Goal: Find specific page/section: Find specific page/section

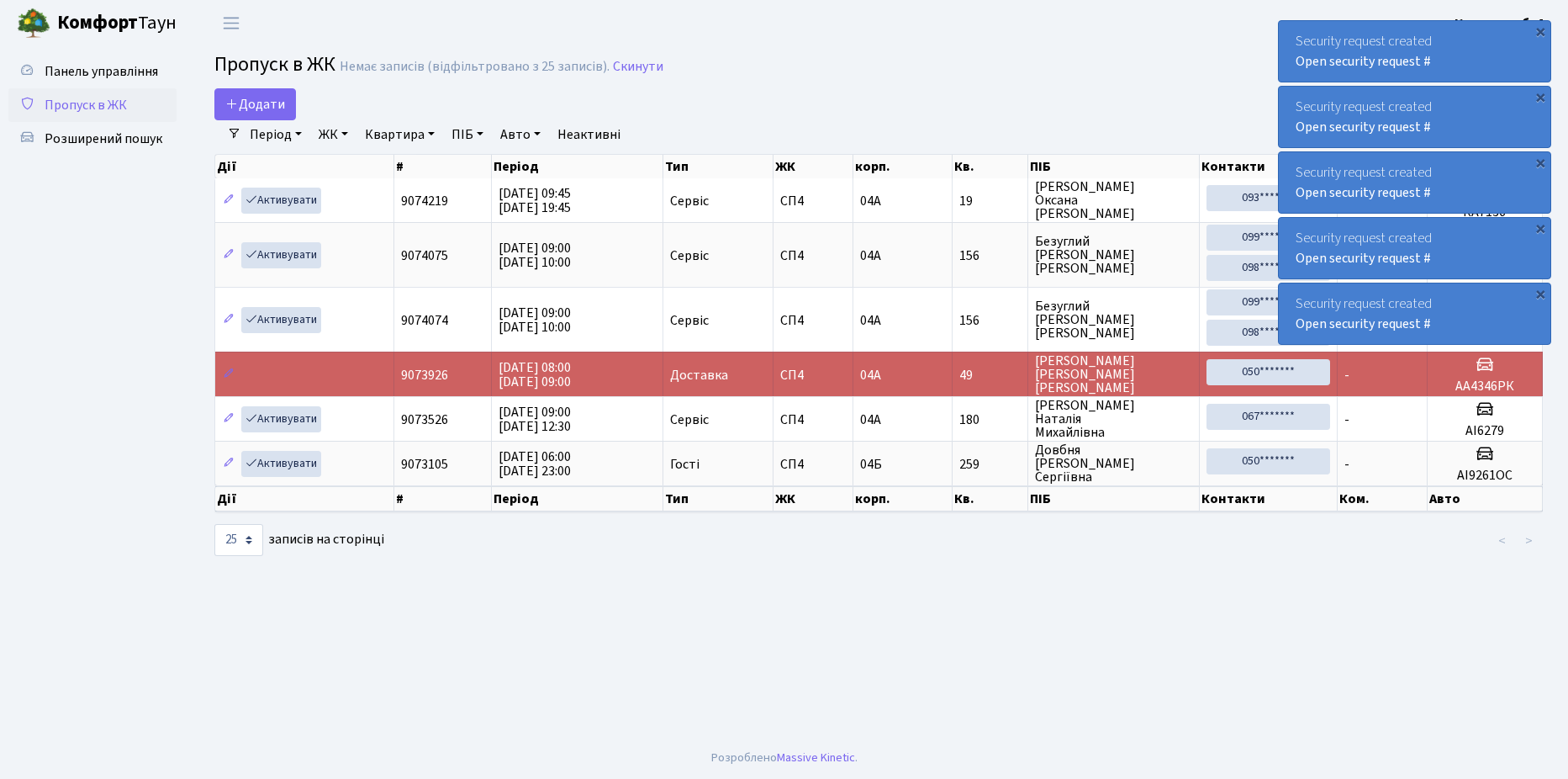
select select "25"
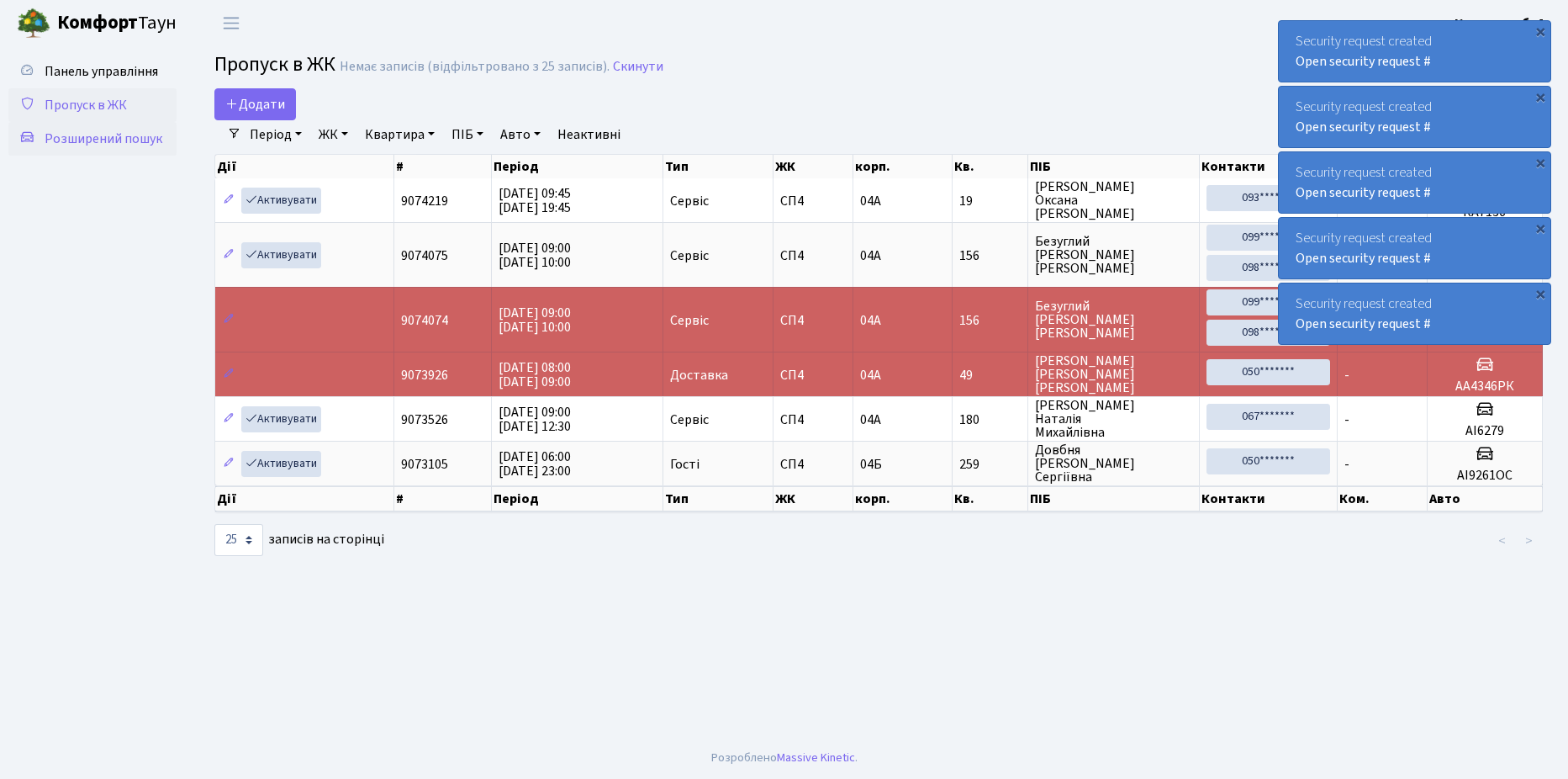
click at [106, 140] on span "Розширений пошук" at bounding box center [103, 139] width 118 height 18
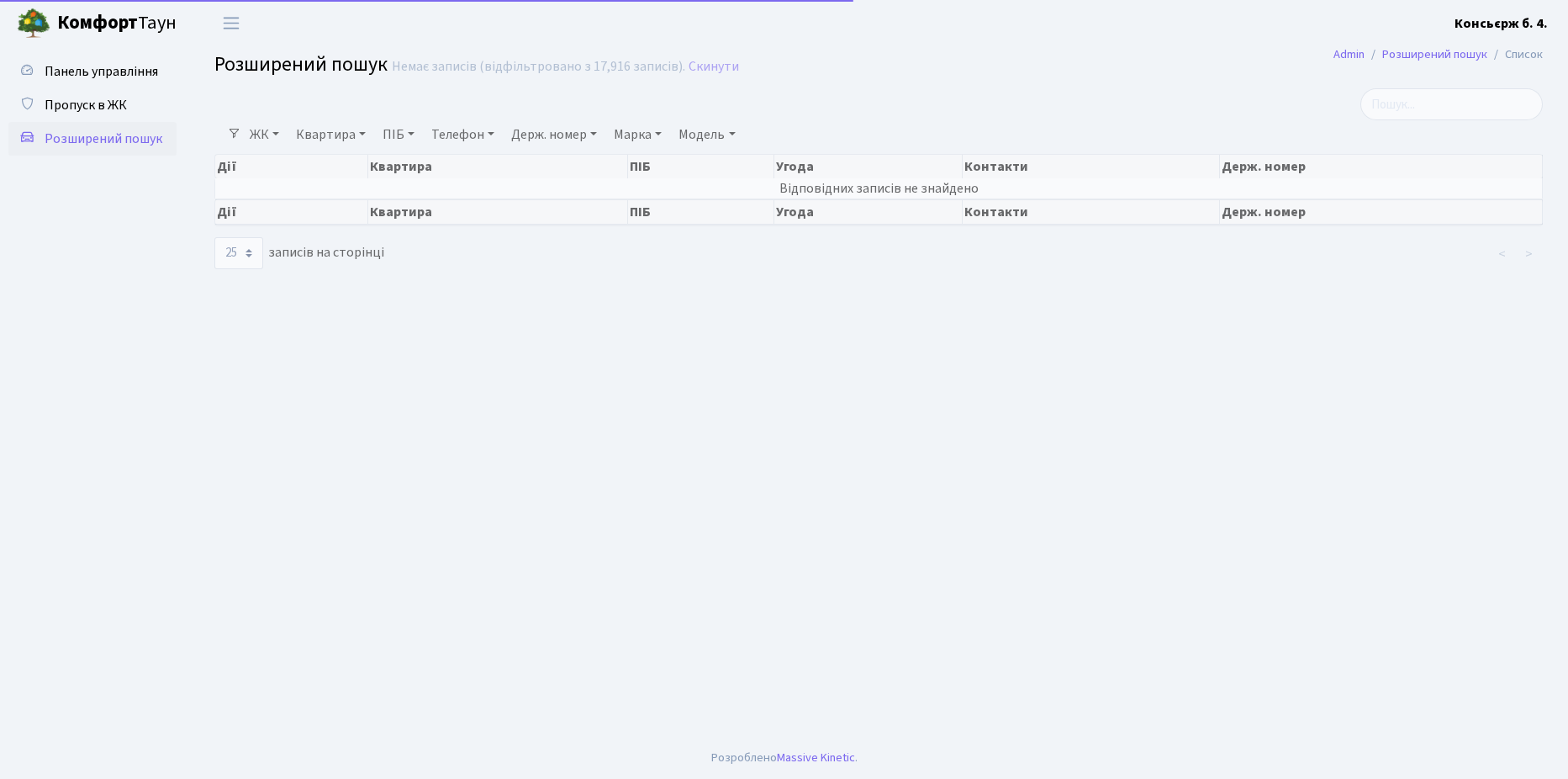
select select "25"
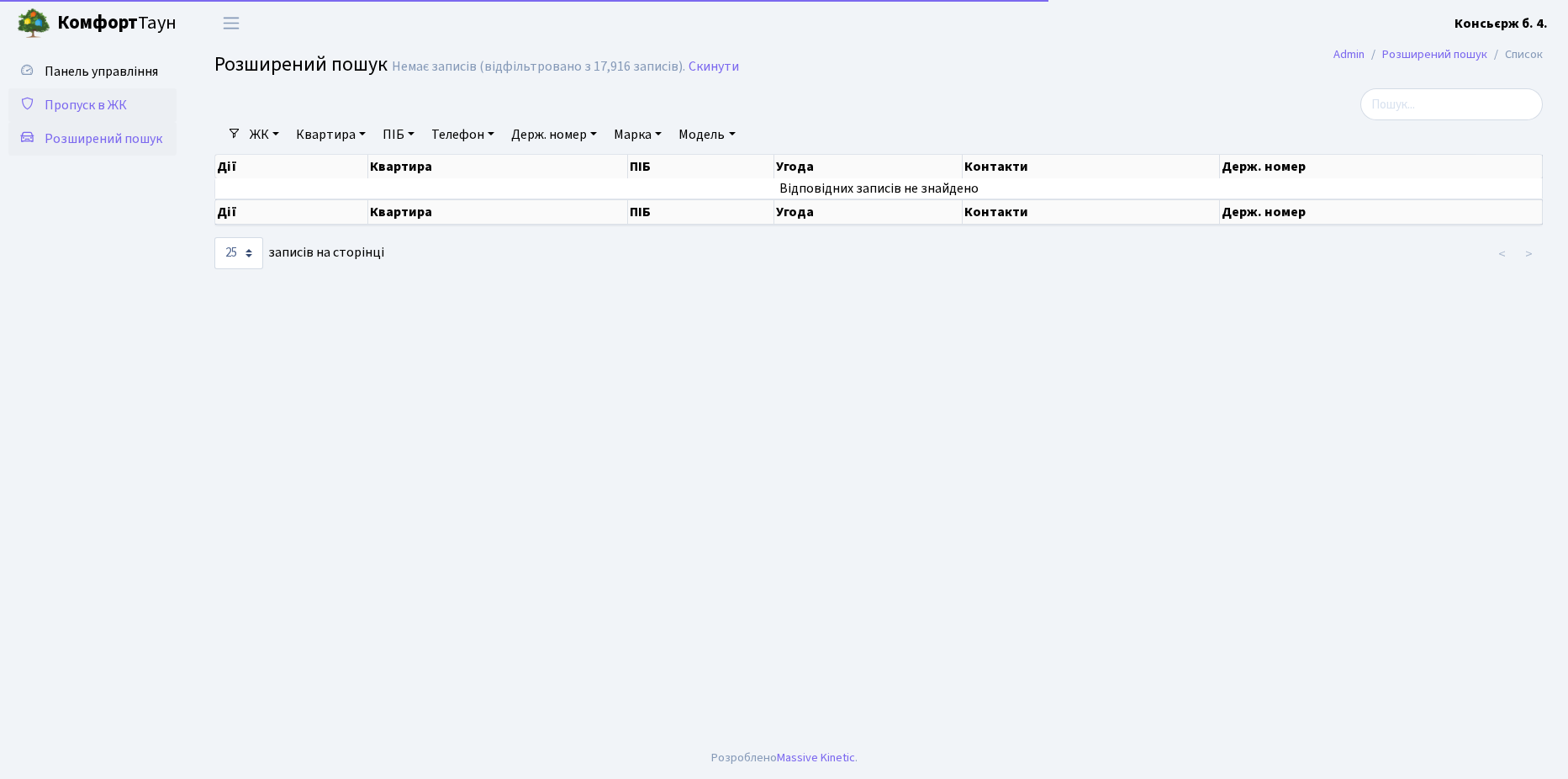
click at [98, 102] on span "Пропуск в ЖК" at bounding box center [86, 105] width 82 height 18
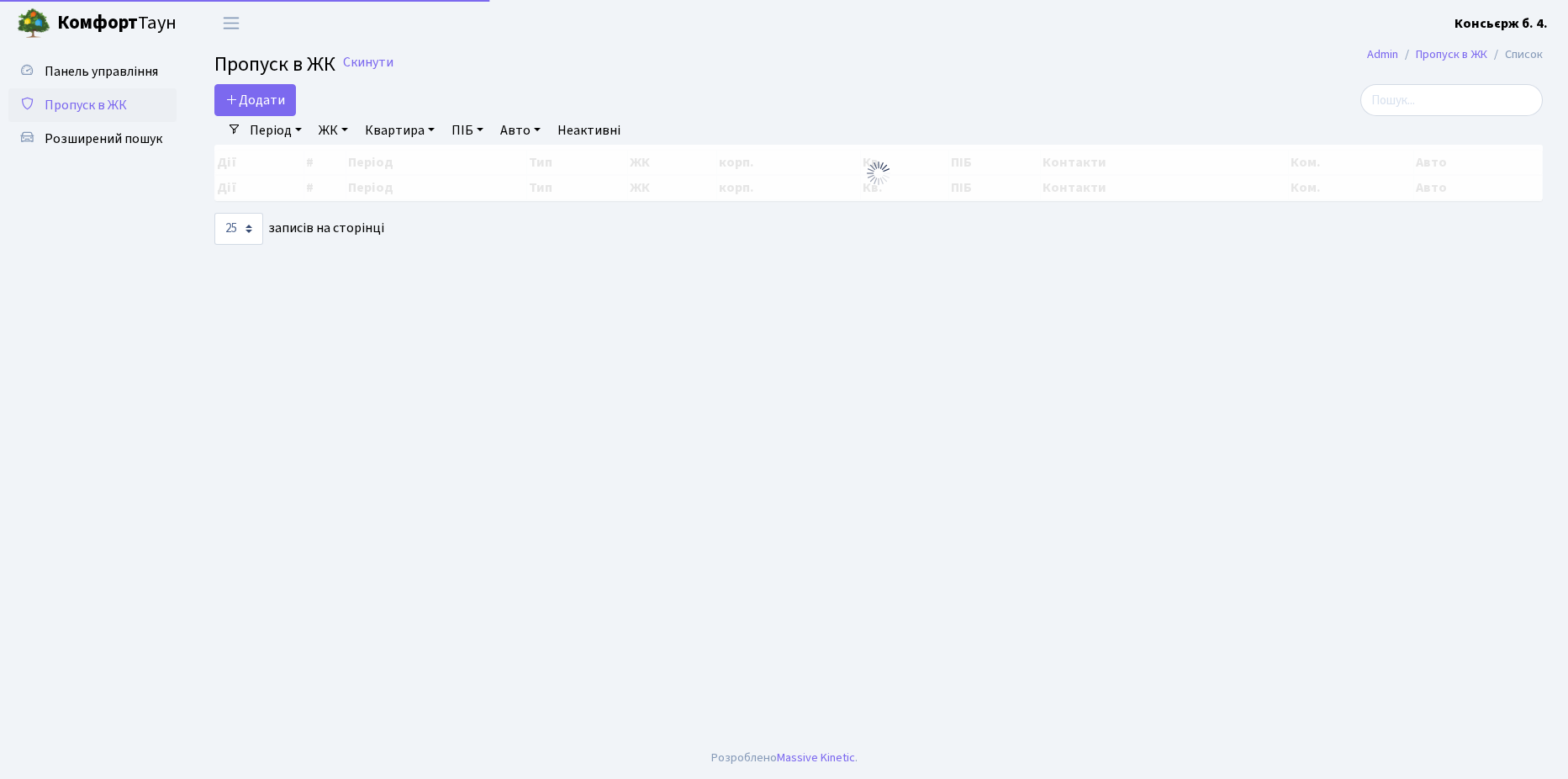
select select "25"
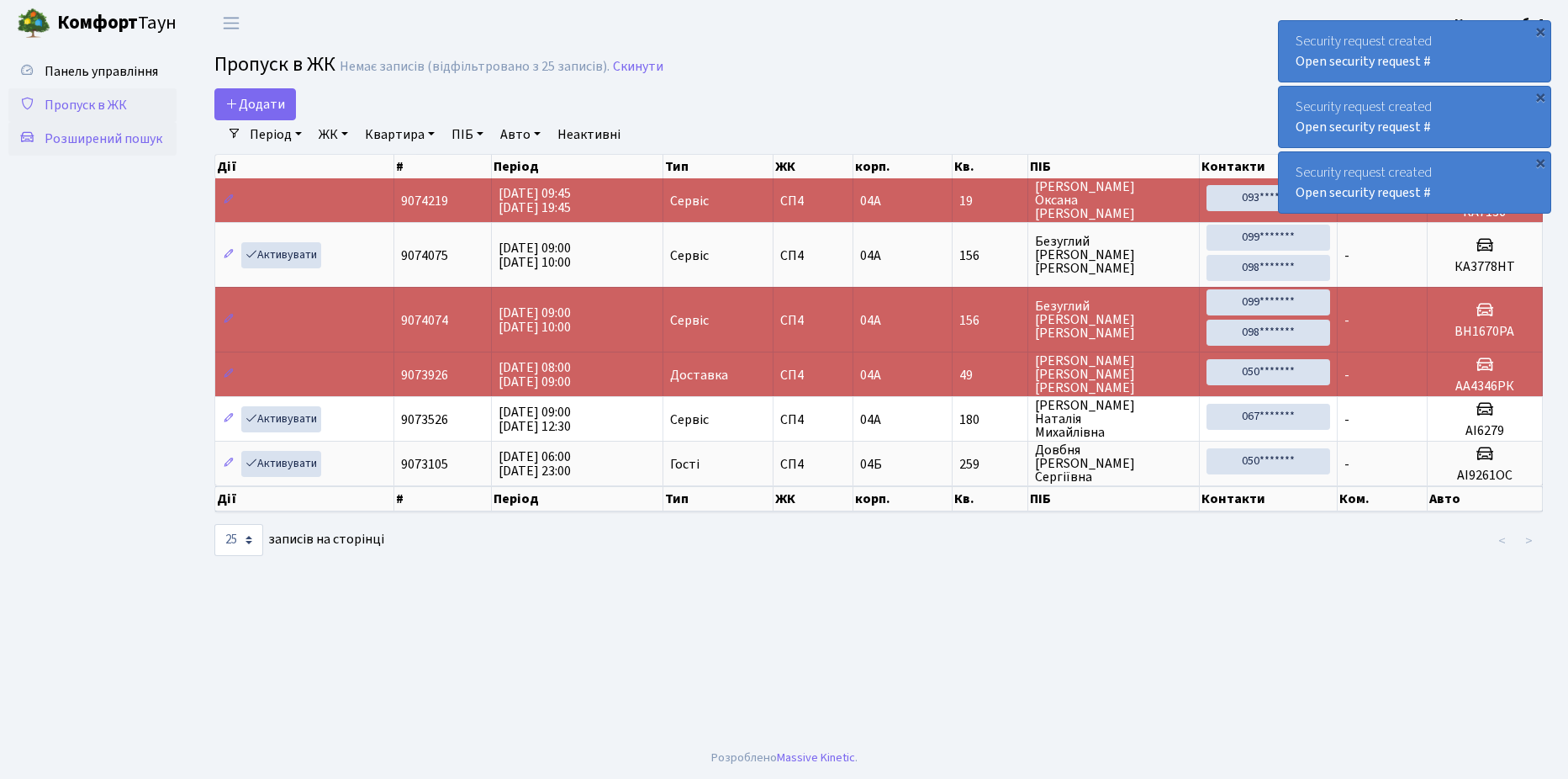
click at [71, 139] on span "Розширений пошук" at bounding box center [103, 139] width 118 height 18
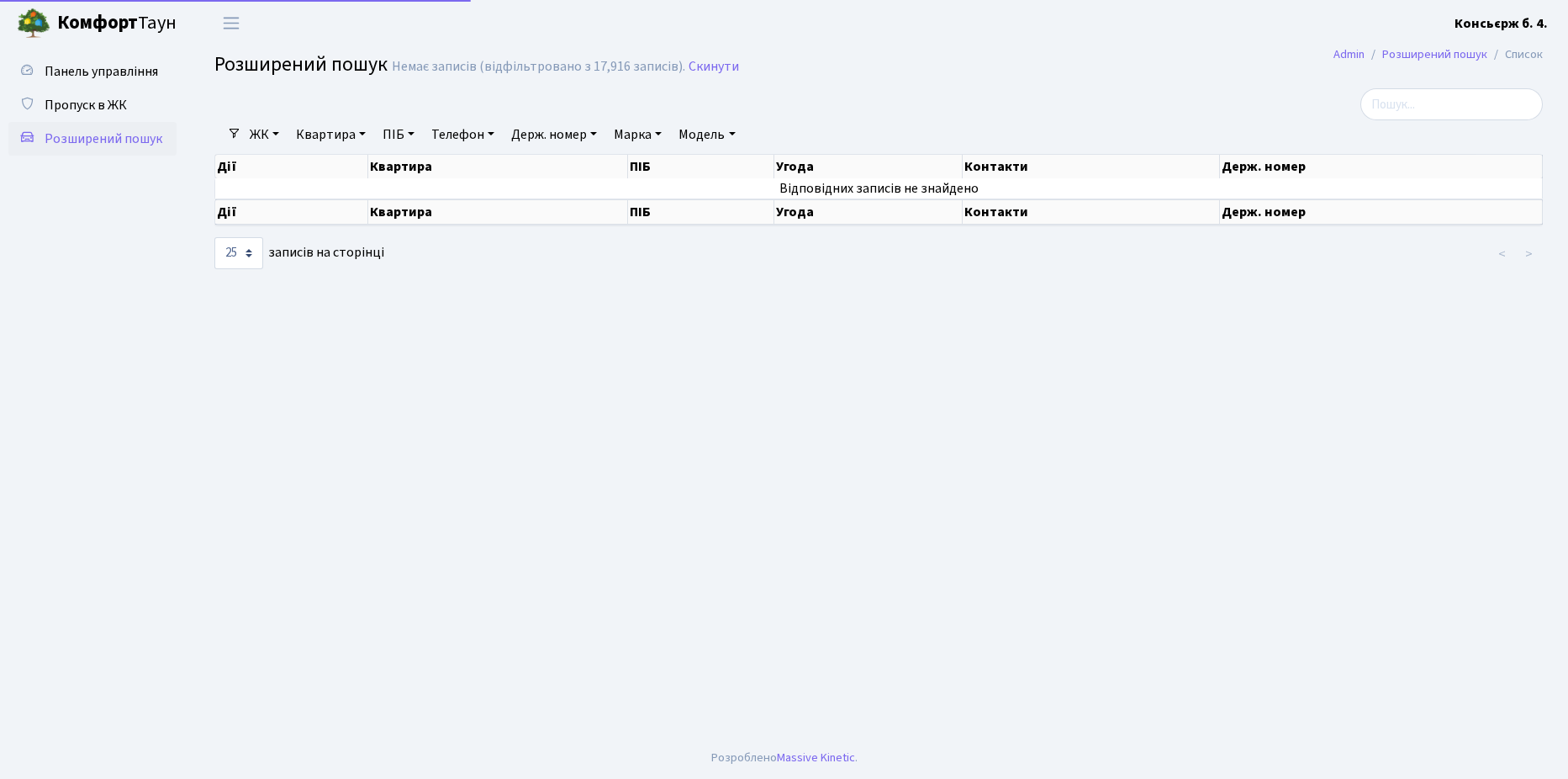
select select "25"
click at [74, 99] on span "Пропуск в ЖК" at bounding box center [86, 105] width 82 height 18
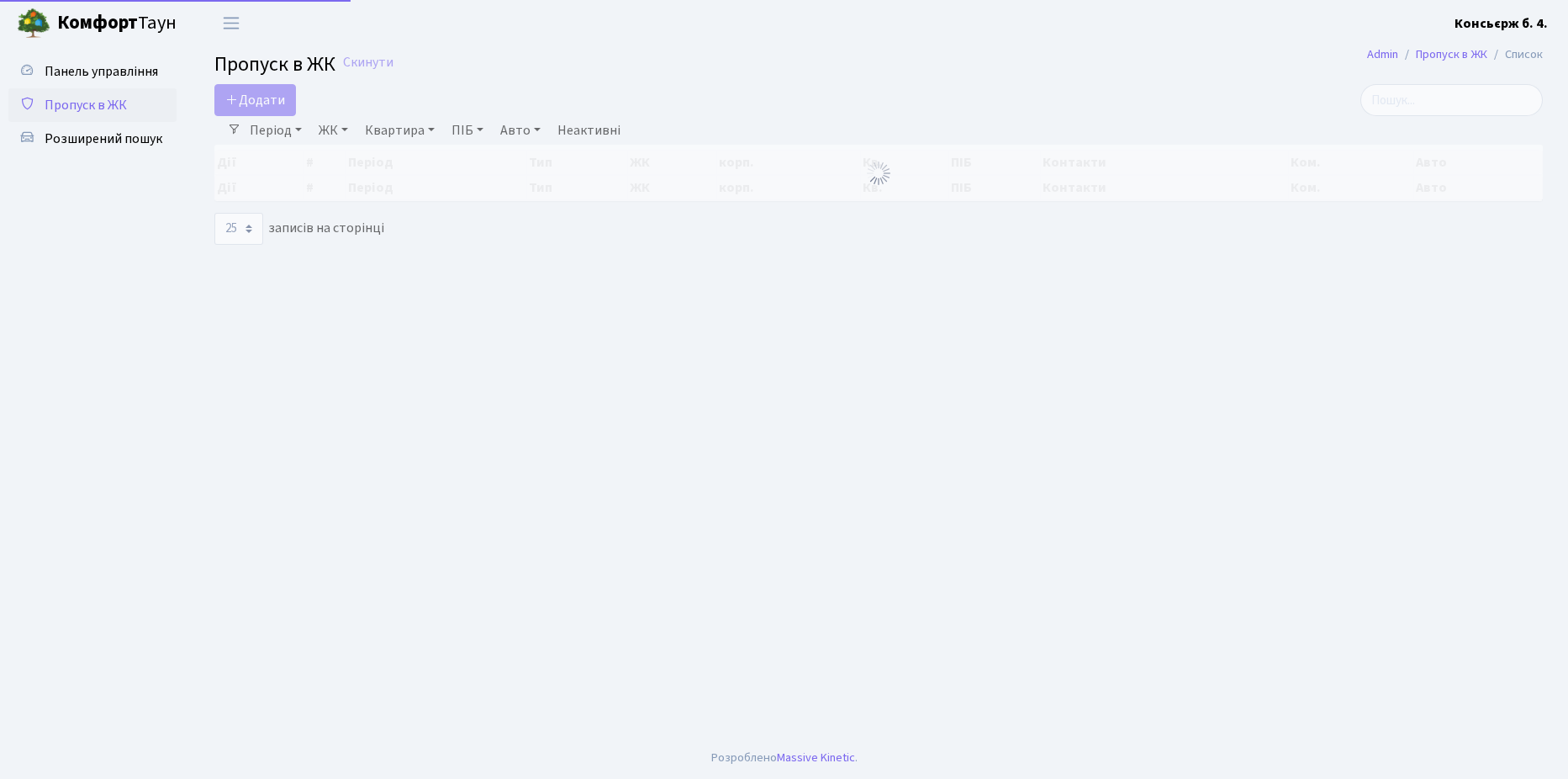
select select "25"
